Goal: Task Accomplishment & Management: Use online tool/utility

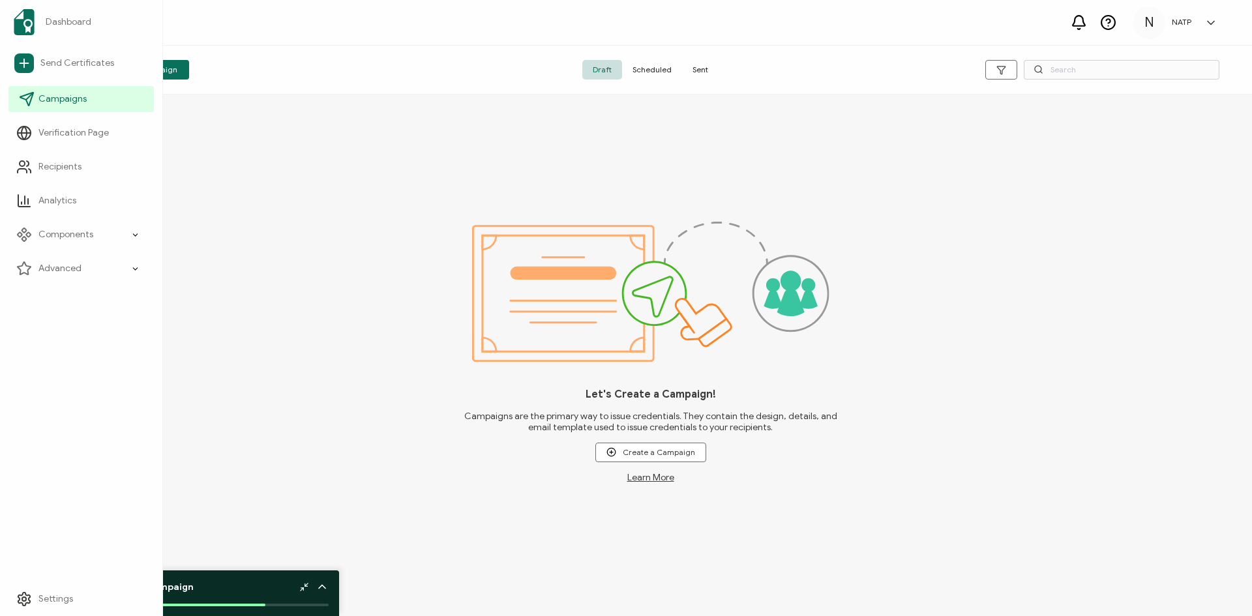
click at [57, 97] on span "Campaigns" at bounding box center [62, 99] width 48 height 13
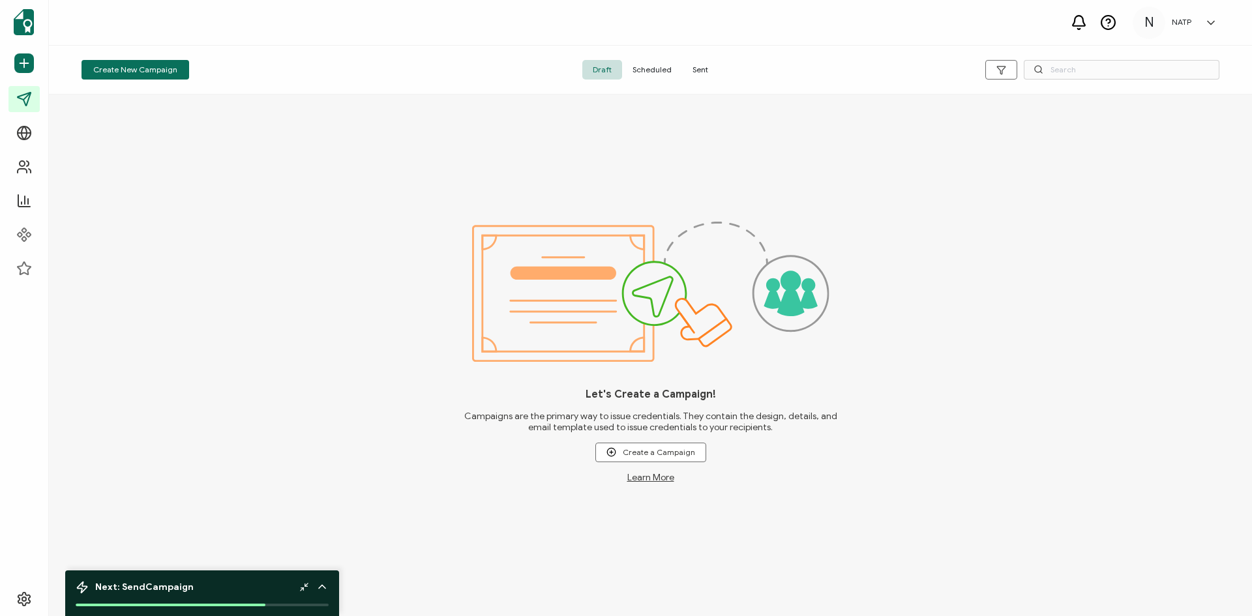
click at [696, 71] on span "Sent" at bounding box center [700, 70] width 37 height 20
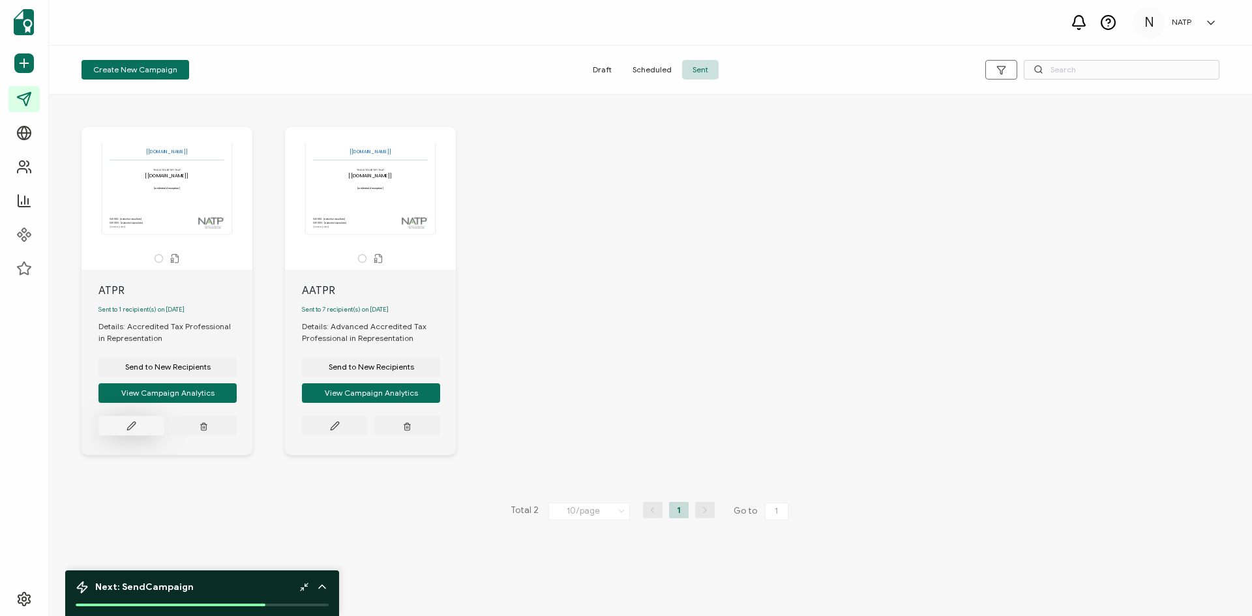
click at [126, 433] on button at bounding box center [131, 426] width 66 height 20
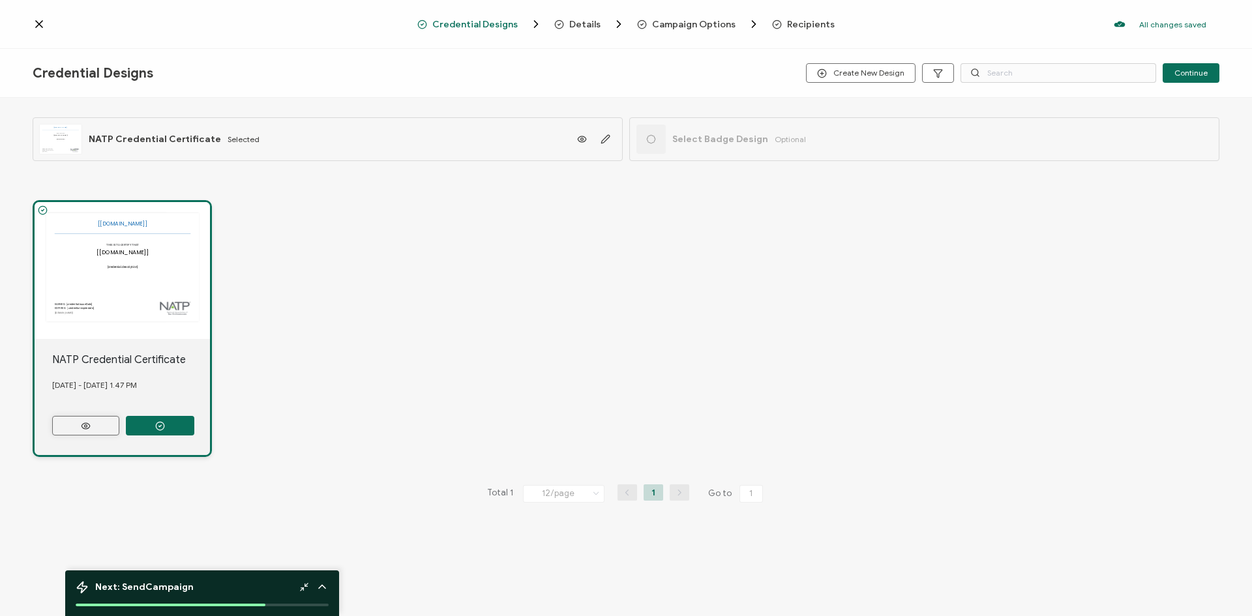
click at [72, 423] on button at bounding box center [85, 426] width 67 height 20
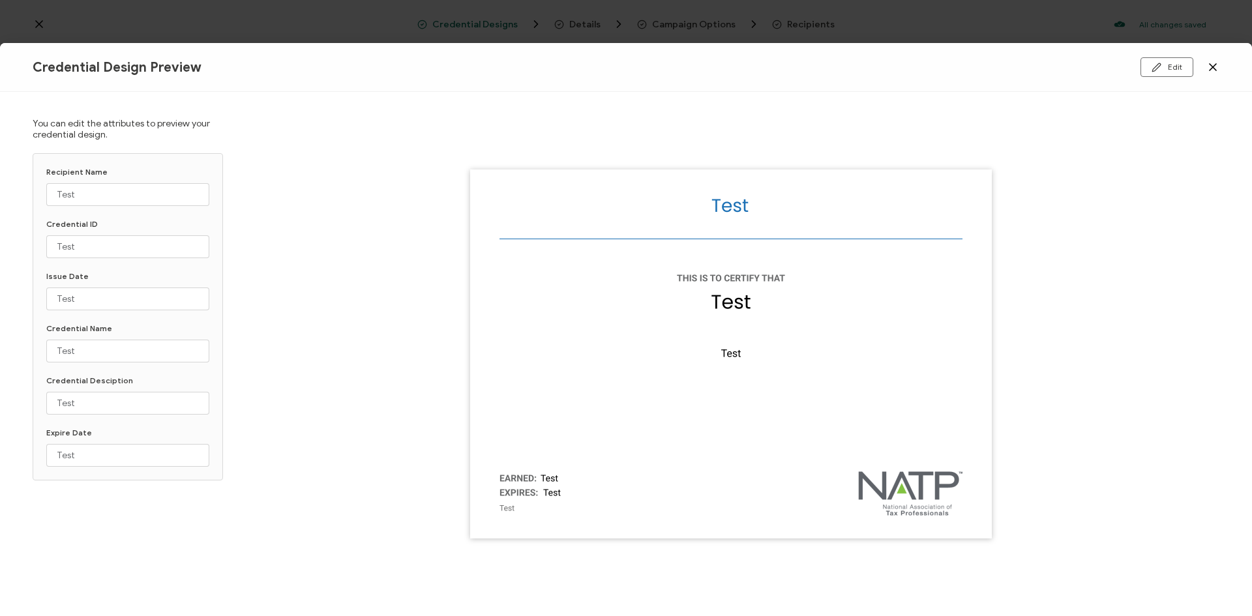
click at [317, 443] on div at bounding box center [730, 353] width 976 height 485
click at [397, 463] on div at bounding box center [730, 353] width 976 height 485
click at [1169, 73] on button "Edit" at bounding box center [1166, 67] width 53 height 20
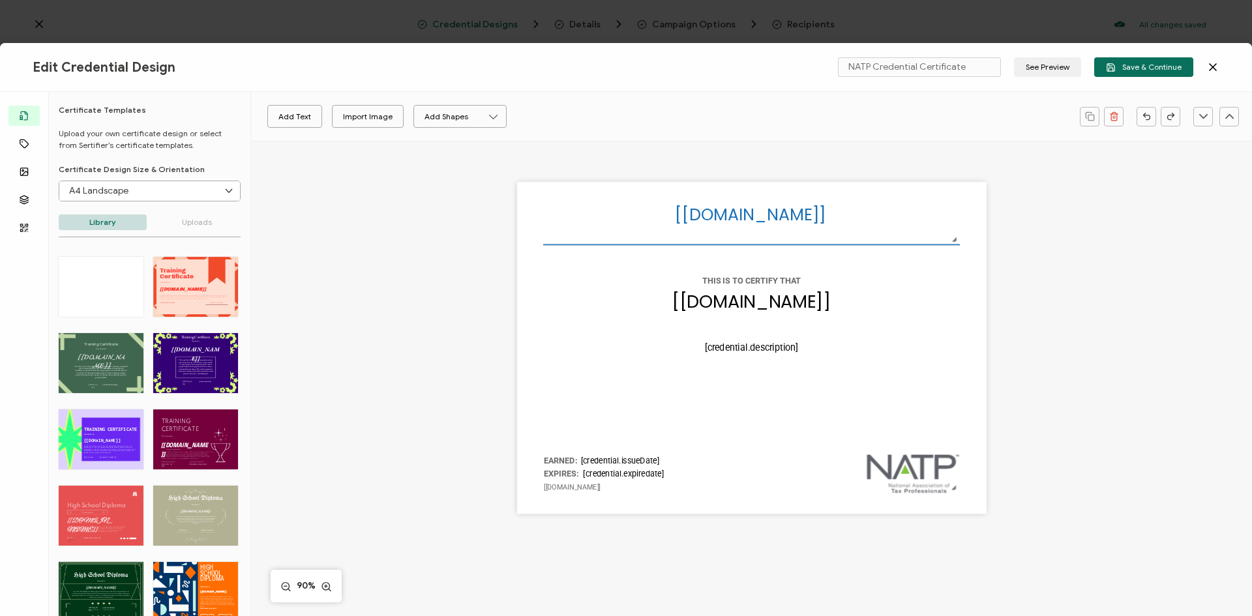
click at [1086, 229] on div "The recipient’s full name, which will be automatically filled based on the info…" at bounding box center [751, 368] width 901 height 455
click at [1215, 67] on icon at bounding box center [1212, 67] width 13 height 13
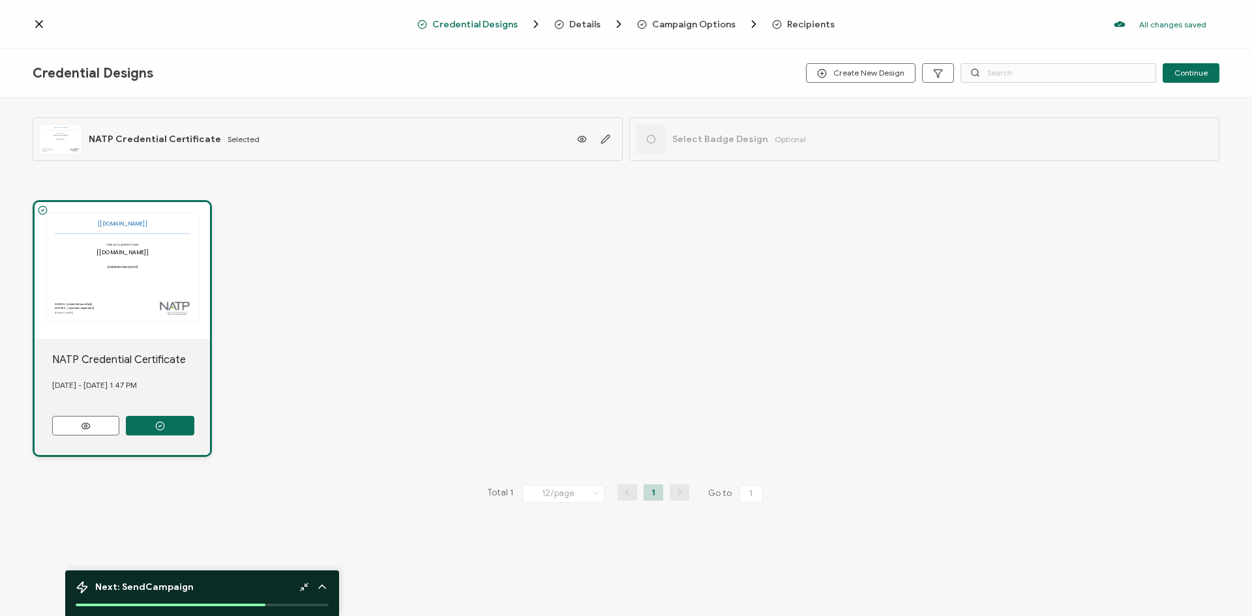
click at [821, 323] on div "The recipient’s full name, which will be automatically filled based on the info…" at bounding box center [626, 328] width 1186 height 309
drag, startPoint x: 444, startPoint y: 355, endPoint x: 401, endPoint y: 370, distance: 45.8
click at [443, 355] on div "The recipient’s full name, which will be automatically filled based on the info…" at bounding box center [626, 328] width 1186 height 309
click at [324, 585] on icon at bounding box center [321, 586] width 13 height 13
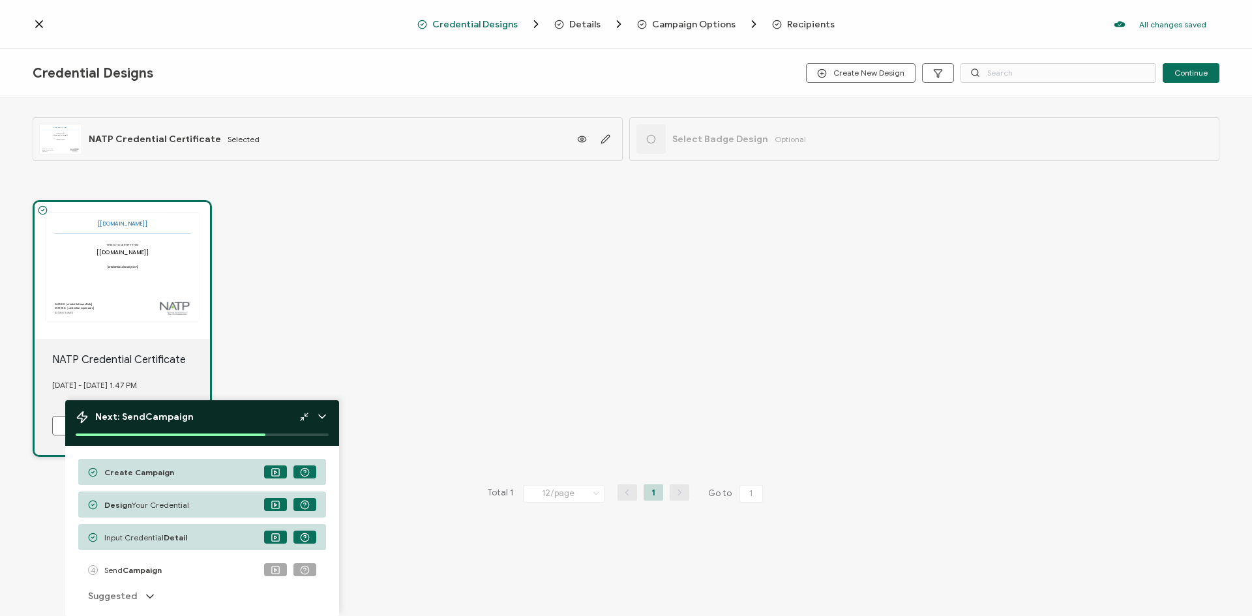
click at [169, 509] on span "Design Your Credential" at bounding box center [146, 505] width 85 height 10
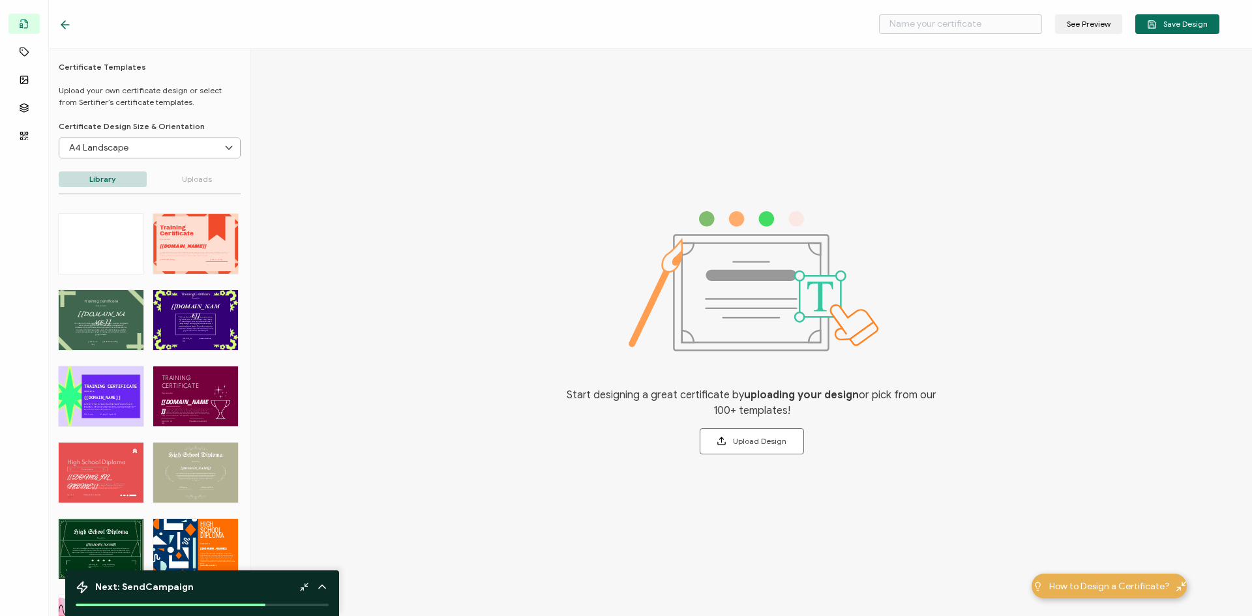
click at [416, 445] on div "Start designing a great certificate by uploading your design or pick from our 1…" at bounding box center [751, 332] width 1001 height 567
drag, startPoint x: 396, startPoint y: 209, endPoint x: 428, endPoint y: 209, distance: 31.9
click at [396, 209] on div "Start designing a great certificate by uploading your design or pick from our 1…" at bounding box center [751, 332] width 1001 height 567
click at [549, 235] on div "Start designing a great certificate by uploading your design or pick from our 1…" at bounding box center [751, 332] width 1001 height 567
click at [393, 175] on div "Start designing a great certificate by uploading your design or pick from our 1…" at bounding box center [751, 332] width 1001 height 567
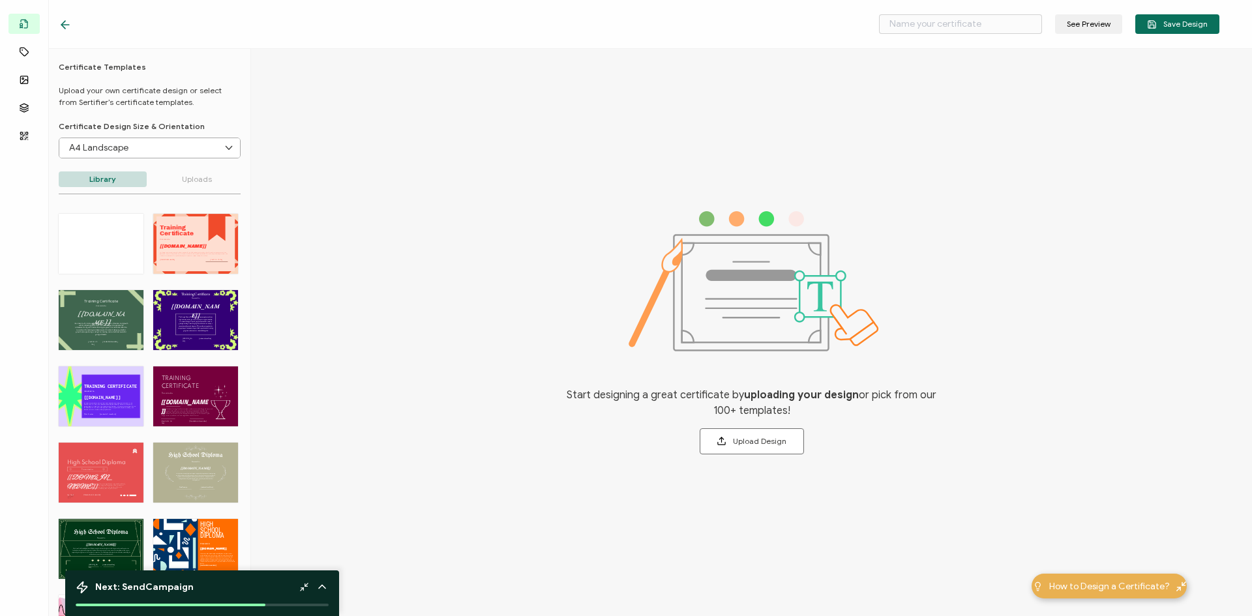
click at [63, 23] on icon at bounding box center [63, 25] width 4 height 8
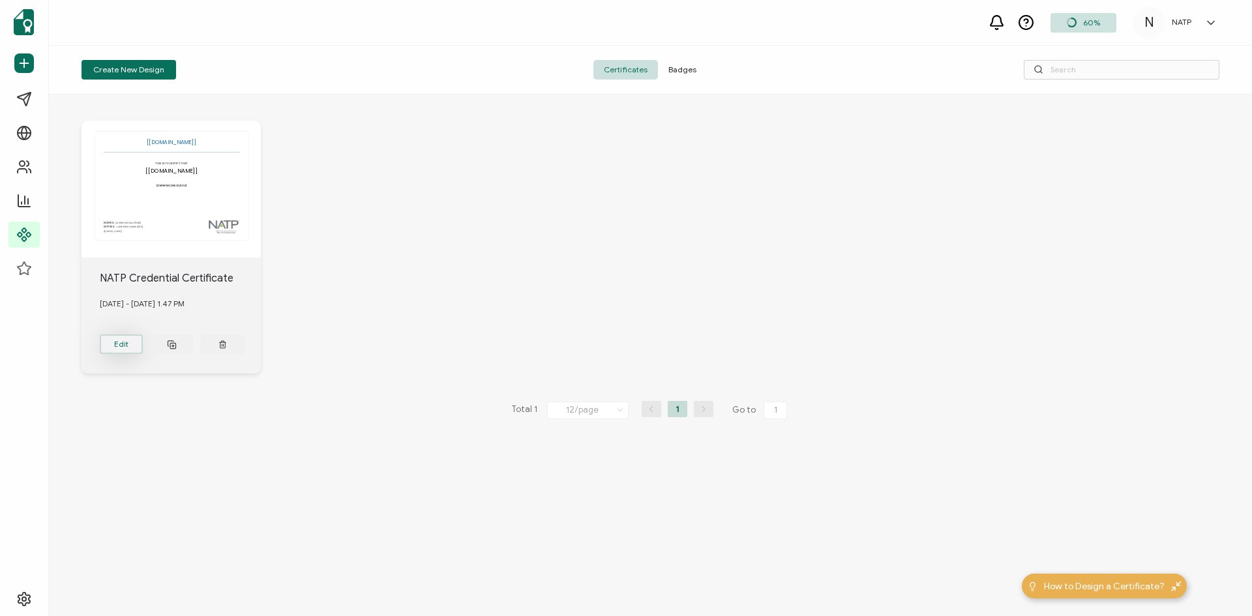
click at [120, 343] on button "Edit" at bounding box center [122, 344] width 44 height 20
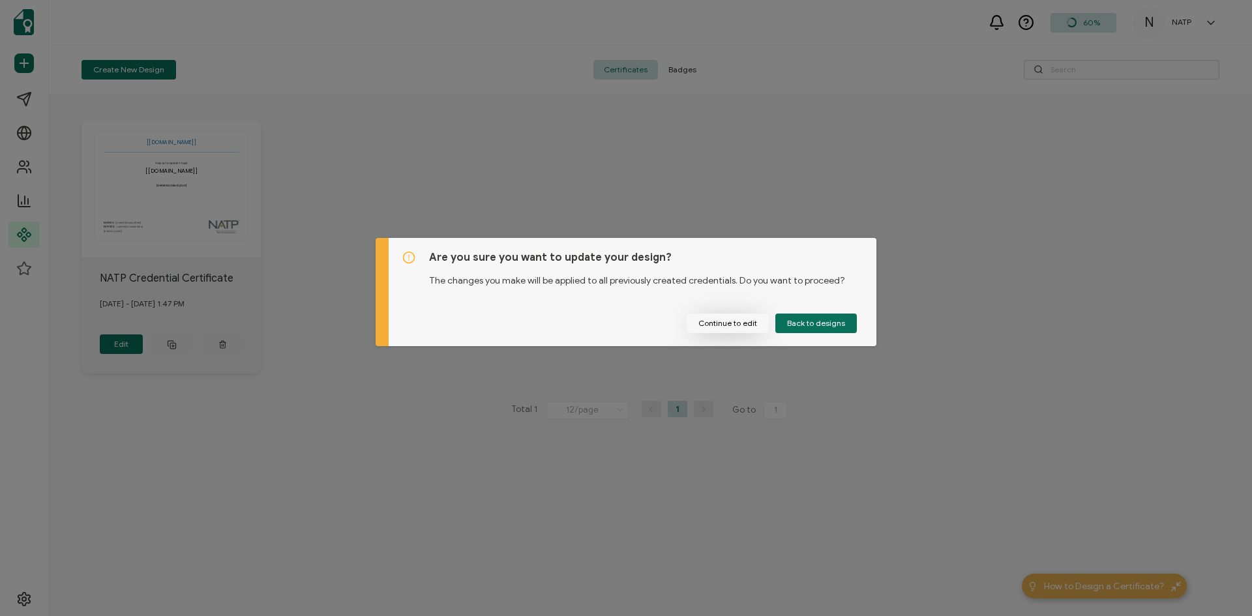
click at [721, 328] on button "Continue to edit" at bounding box center [727, 324] width 82 height 20
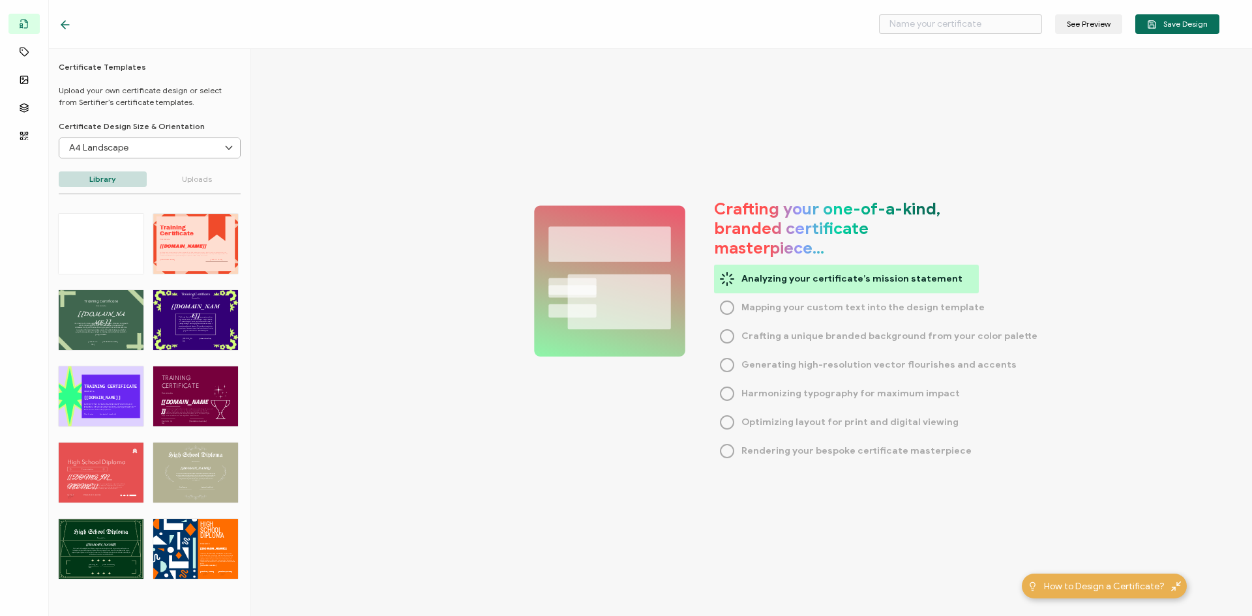
type input "NATP Credential Certificate"
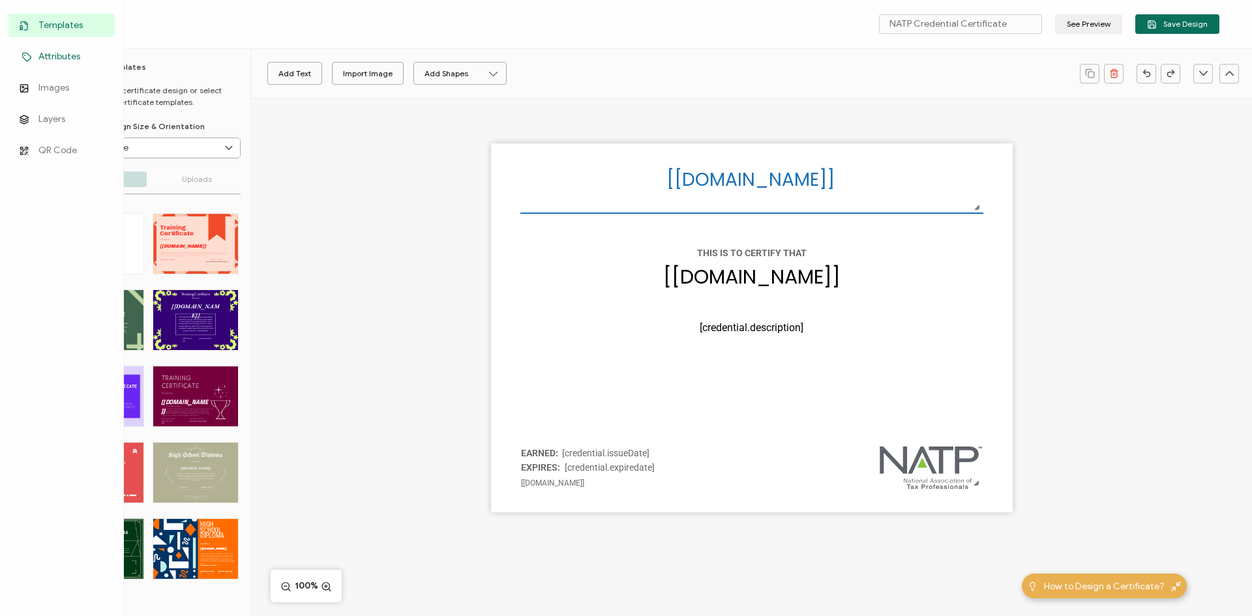
drag, startPoint x: 53, startPoint y: 59, endPoint x: 51, endPoint y: 66, distance: 7.6
click at [53, 59] on span "Attributes" at bounding box center [59, 56] width 42 height 13
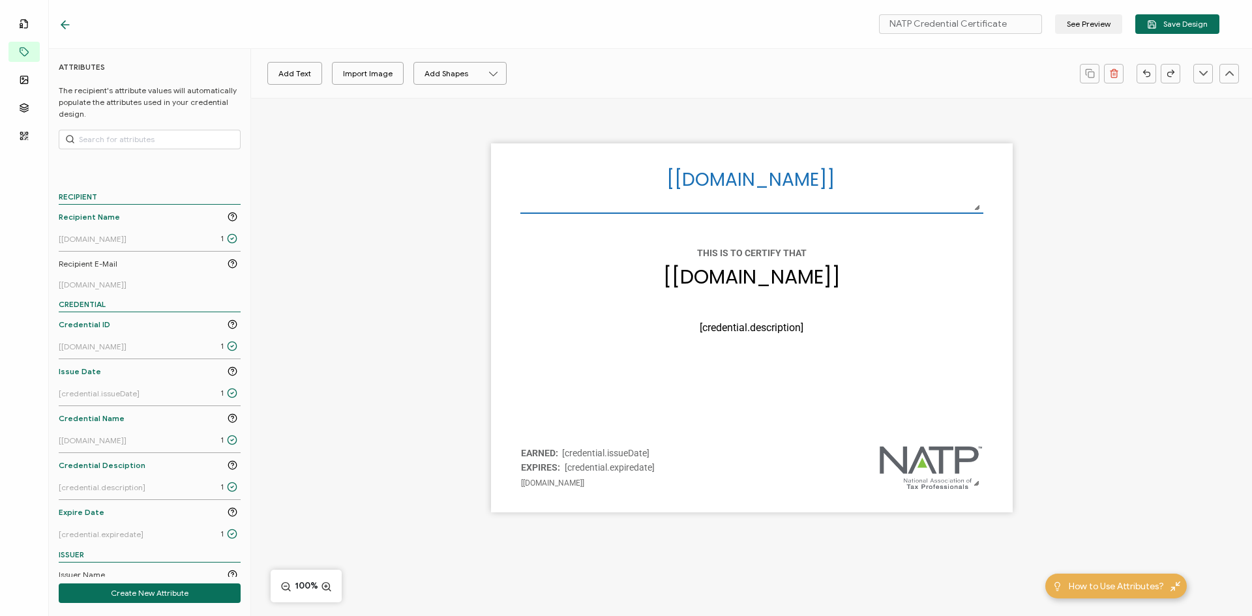
click at [326, 280] on div "The recipient’s full name, which will be automatically filled based on the info…" at bounding box center [751, 351] width 1001 height 506
click at [335, 495] on div "The recipient’s full name, which will be automatically filled based on the info…" at bounding box center [751, 351] width 1001 height 506
click at [401, 467] on div "The recipient’s full name, which will be automatically filled based on the info…" at bounding box center [751, 351] width 1001 height 506
